Goal: Task Accomplishment & Management: Manage account settings

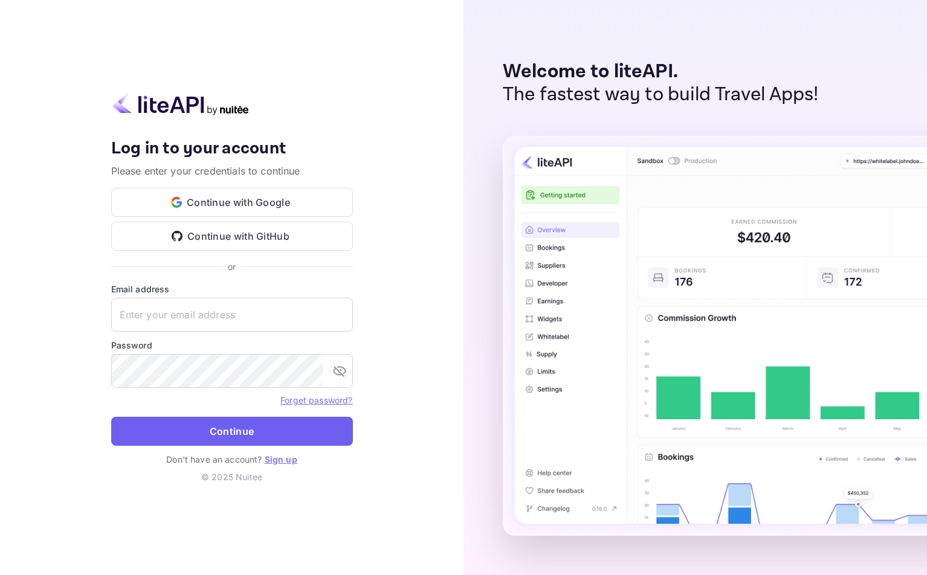
type input "accom-3ps01@traveloka.com"
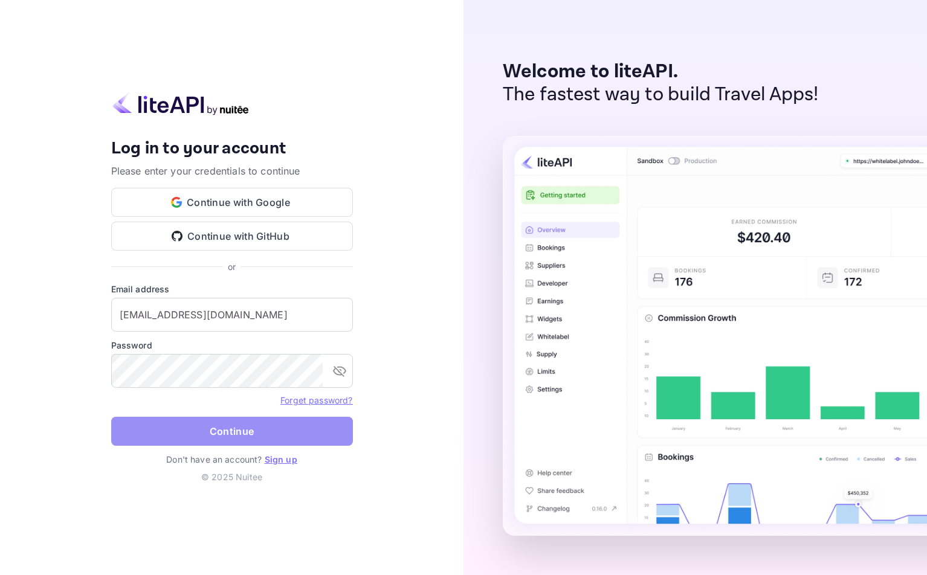
click at [306, 437] on button "Continue" at bounding box center [232, 431] width 242 height 29
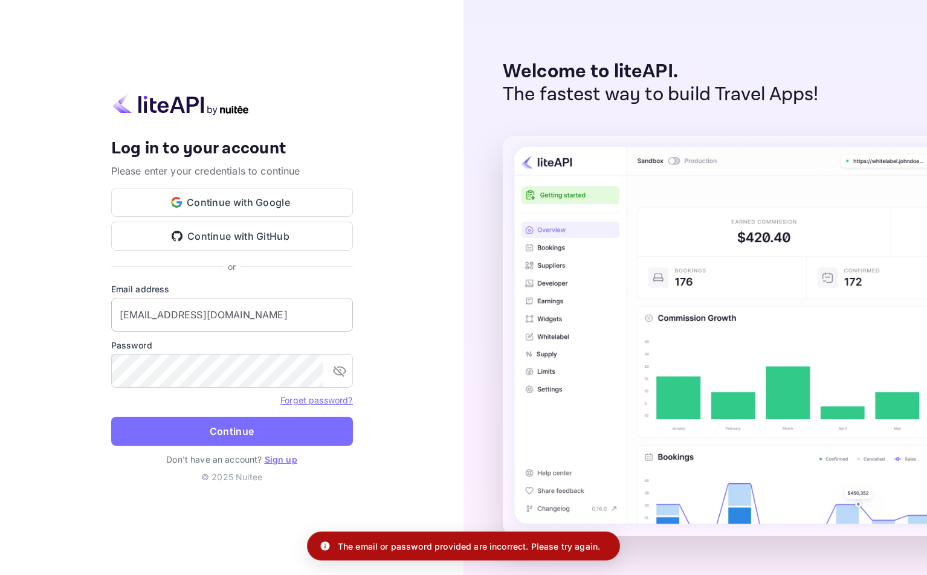
click at [286, 320] on input "[EMAIL_ADDRESS][DOMAIN_NAME]" at bounding box center [232, 315] width 242 height 34
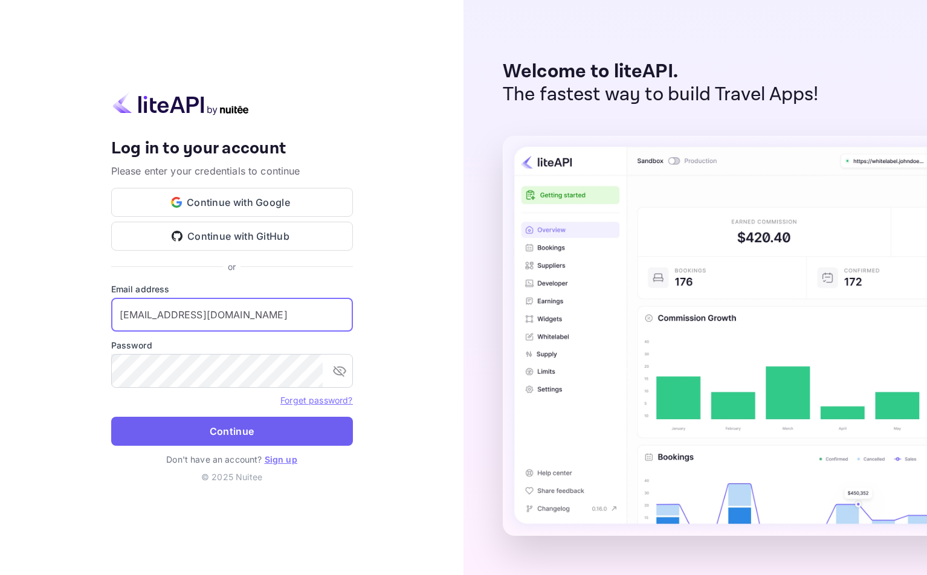
click at [260, 429] on button "Continue" at bounding box center [232, 431] width 242 height 29
click at [300, 318] on input "[EMAIL_ADDRESS][DOMAIN_NAME]" at bounding box center [232, 315] width 242 height 34
click at [324, 431] on button "Continue" at bounding box center [232, 431] width 242 height 29
click at [295, 431] on button "Continue" at bounding box center [232, 431] width 242 height 29
click at [319, 424] on button "Continue" at bounding box center [232, 431] width 242 height 29
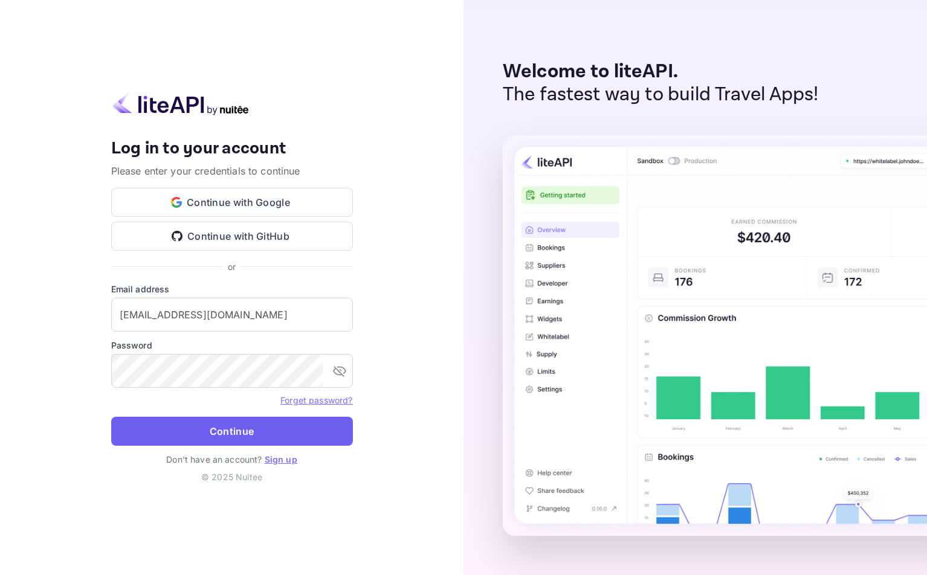
click at [339, 431] on button "Continue" at bounding box center [232, 431] width 242 height 29
click at [259, 329] on input "[EMAIL_ADDRESS][DOMAIN_NAME]" at bounding box center [232, 315] width 242 height 34
click at [274, 428] on button "Continue" at bounding box center [232, 431] width 242 height 29
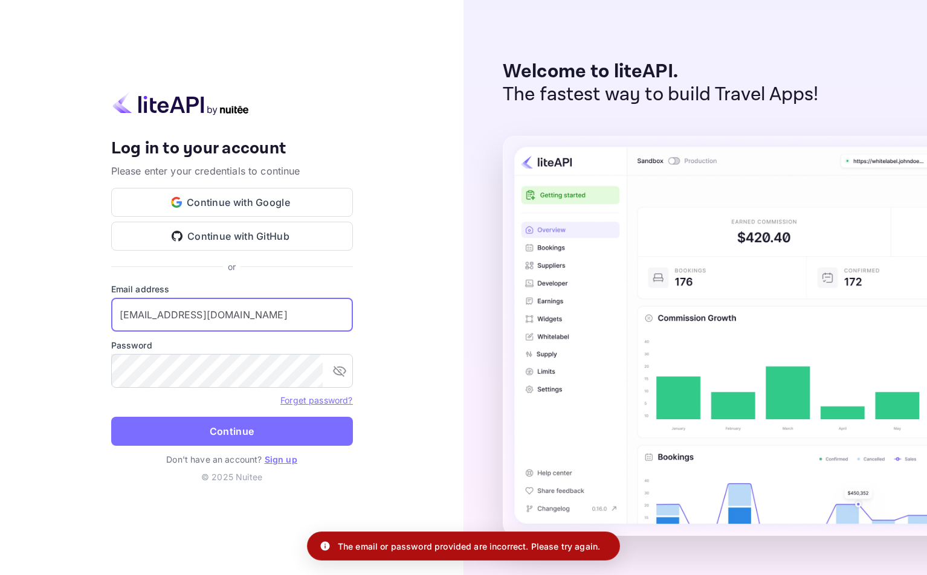
click at [266, 317] on input "[EMAIL_ADDRESS][DOMAIN_NAME]" at bounding box center [232, 315] width 242 height 34
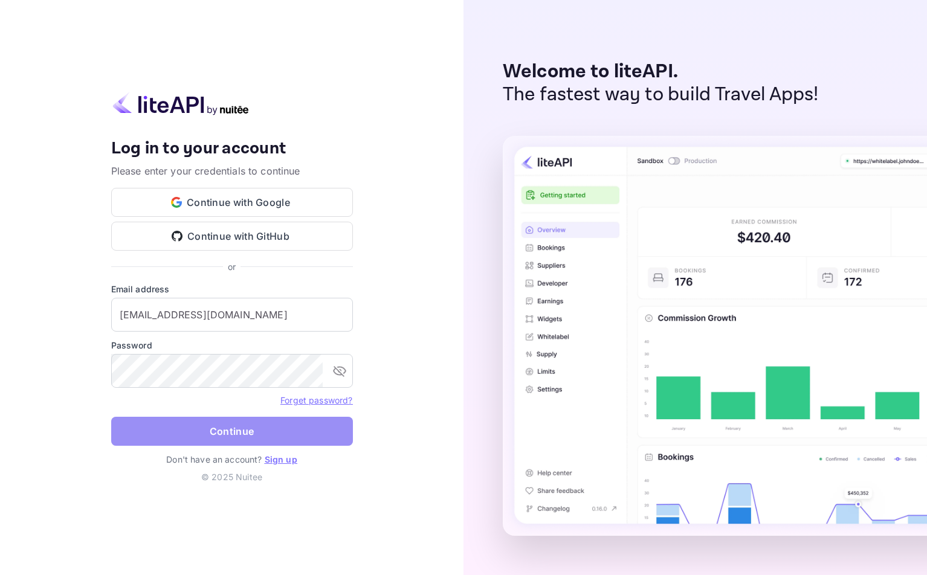
click at [245, 431] on button "Continue" at bounding box center [232, 431] width 242 height 29
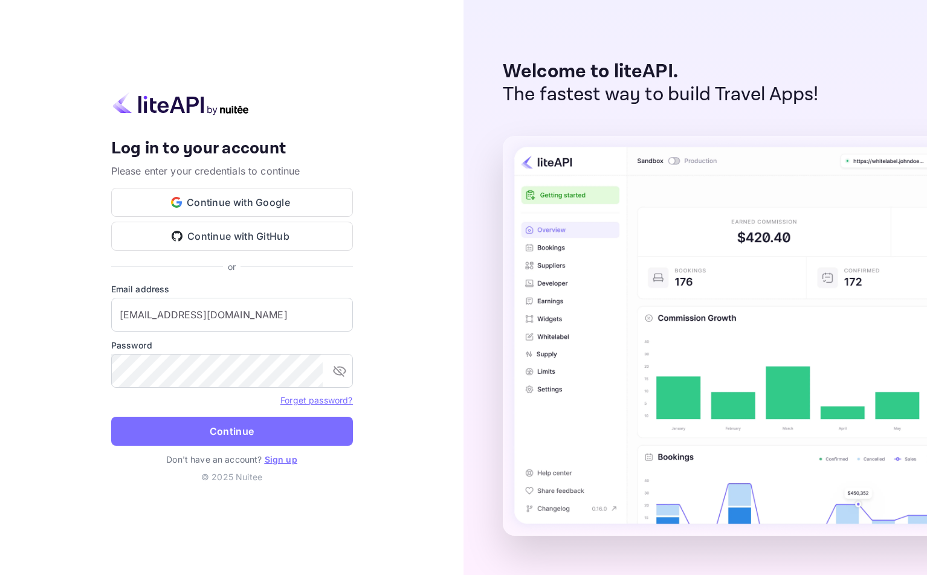
click at [489, 28] on div "Welcome to liteAPI. The fastest way to build Travel Apps!" at bounding box center [694, 287] width 463 height 575
click at [306, 437] on button "Continue" at bounding box center [232, 431] width 242 height 29
click at [227, 109] on img at bounding box center [180, 104] width 139 height 24
click at [117, 107] on img at bounding box center [180, 104] width 139 height 24
click at [317, 430] on button "Continue" at bounding box center [232, 431] width 242 height 29
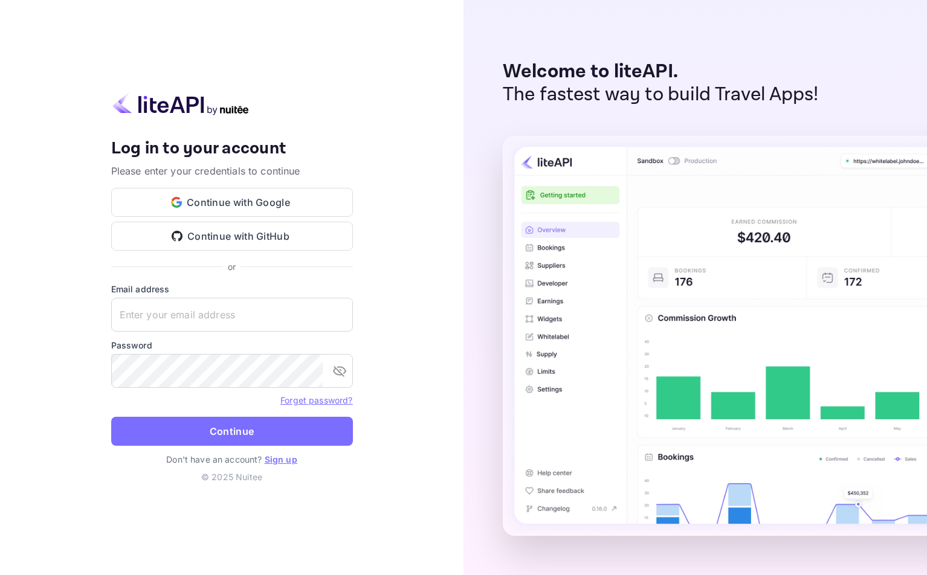
type input "accom-3ps02@traveloka.com"
